Goal: Task Accomplishment & Management: Use online tool/utility

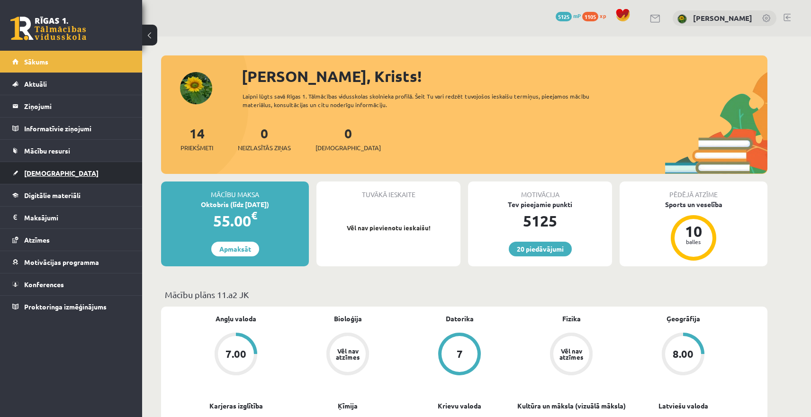
click at [57, 166] on link "[DEMOGRAPHIC_DATA]" at bounding box center [71, 173] width 118 height 22
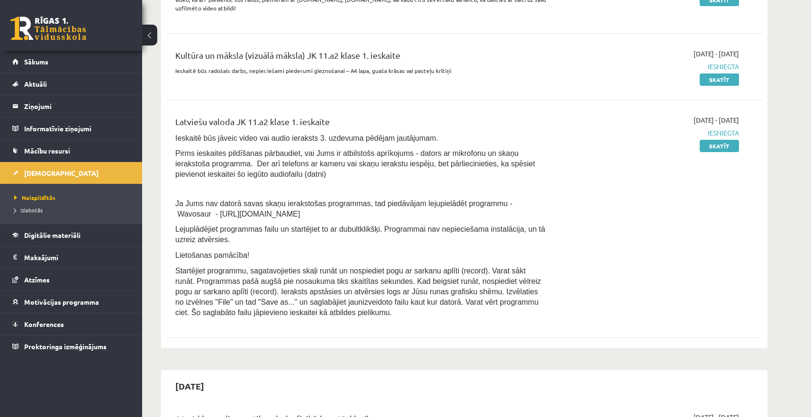
scroll to position [138, 0]
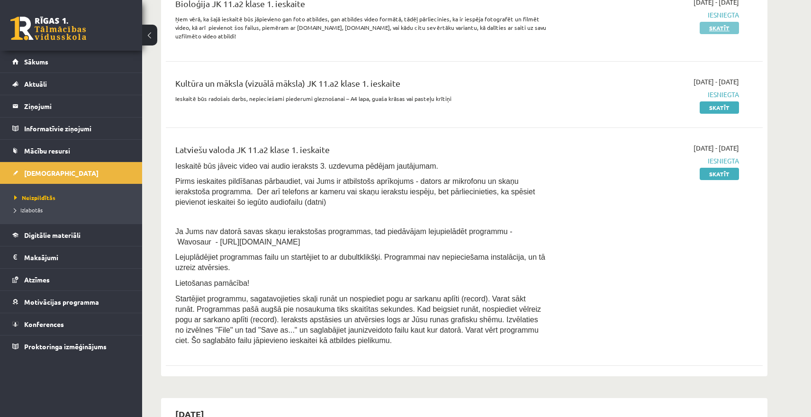
click at [712, 26] on link "Skatīt" at bounding box center [719, 28] width 39 height 12
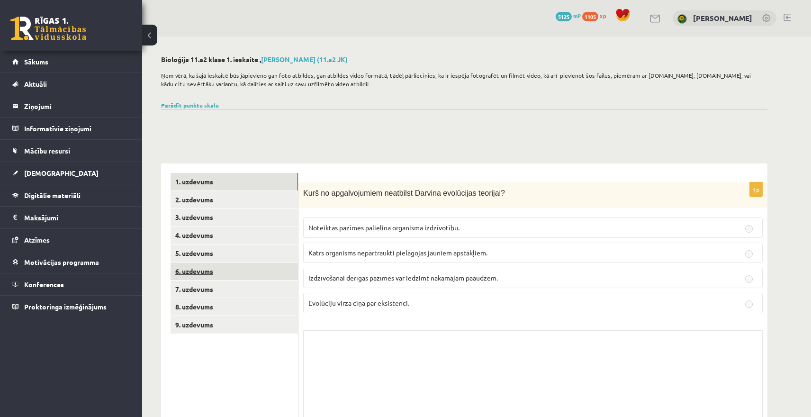
click at [213, 270] on link "6. uzdevums" at bounding box center [234, 272] width 127 height 18
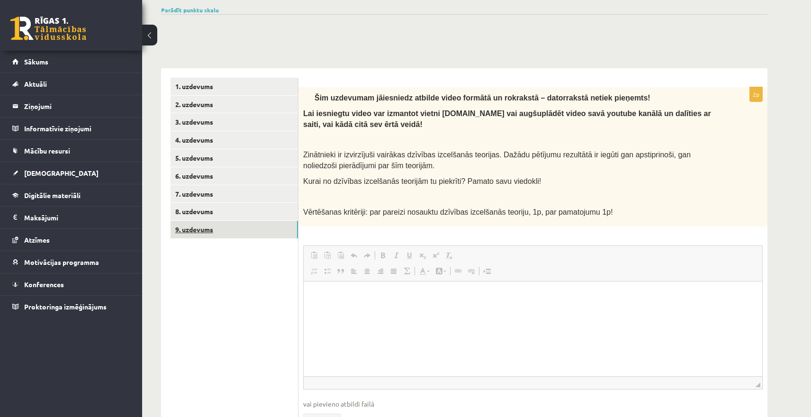
click at [220, 229] on link "9. uzdevums" at bounding box center [234, 230] width 127 height 18
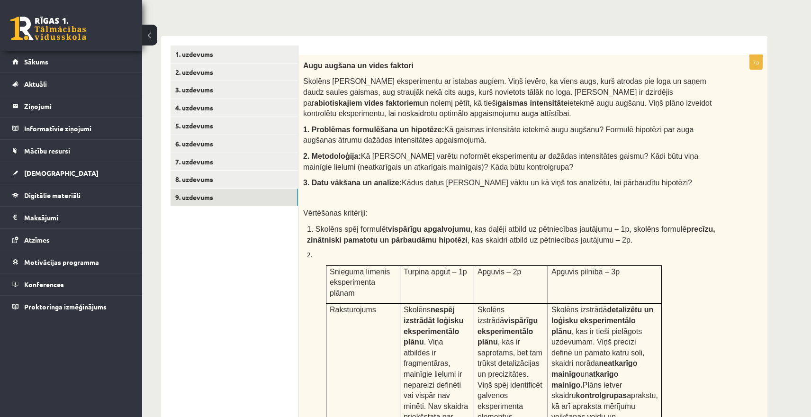
scroll to position [127, 0]
click at [258, 194] on link "9. uzdevums" at bounding box center [234, 199] width 127 height 18
click at [262, 184] on link "8. uzdevums" at bounding box center [234, 181] width 127 height 18
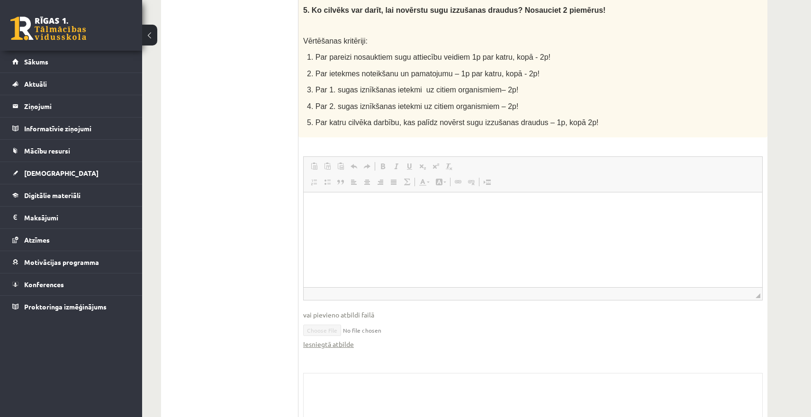
scroll to position [486, 0]
